Goal: Task Accomplishment & Management: Manage account settings

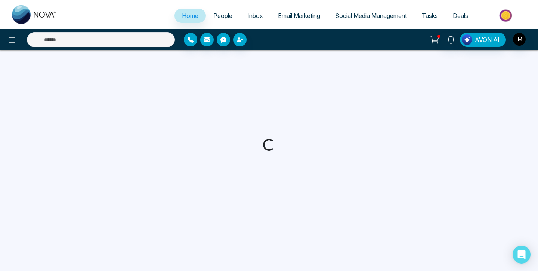
select select "*"
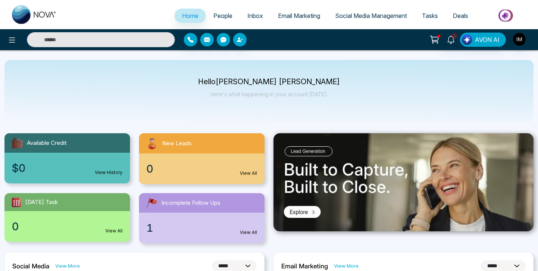
click at [215, 10] on link "People" at bounding box center [223, 16] width 34 height 14
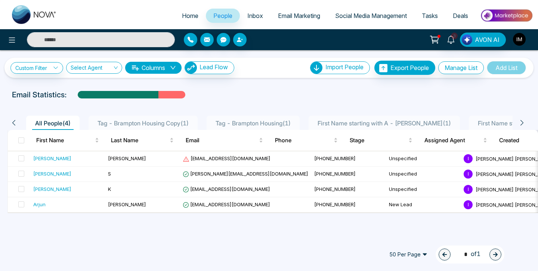
click at [517, 39] on img "button" at bounding box center [519, 39] width 13 height 13
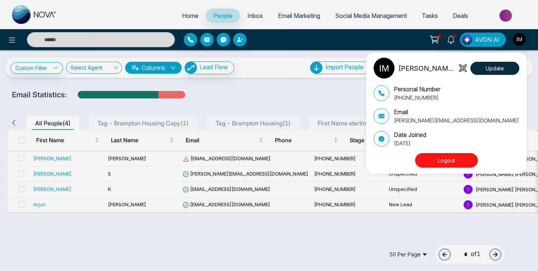
click at [438, 164] on button "Logout" at bounding box center [446, 160] width 63 height 15
